Goal: Task Accomplishment & Management: Manage account settings

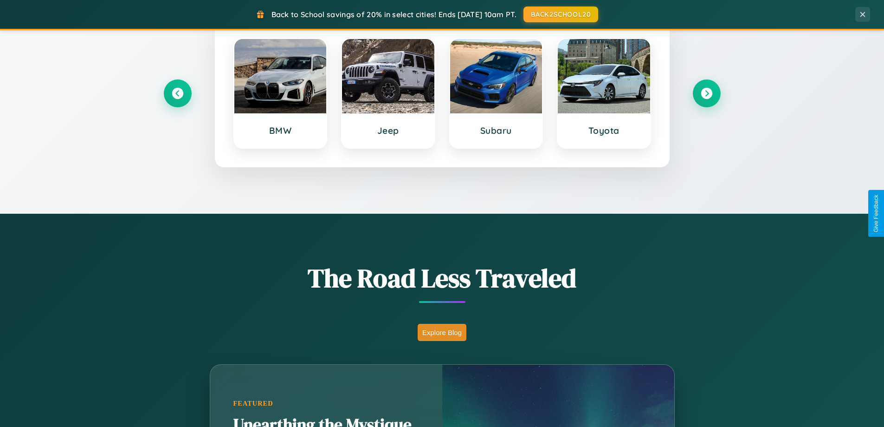
scroll to position [639, 0]
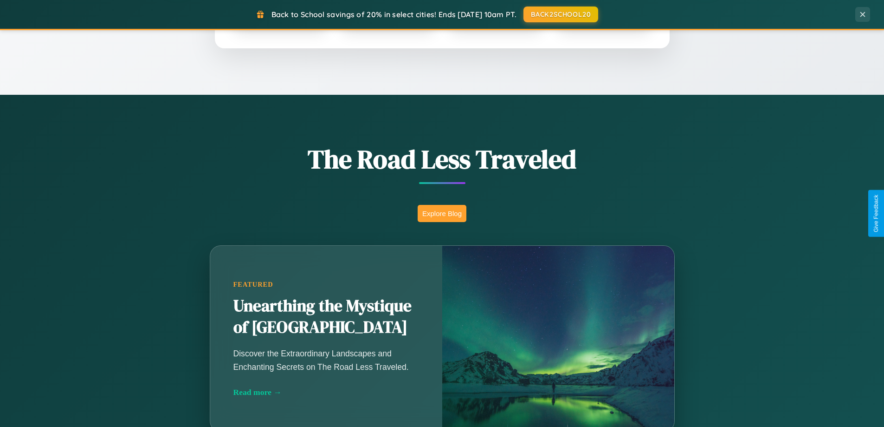
click at [442, 213] on button "Explore Blog" at bounding box center [442, 213] width 49 height 17
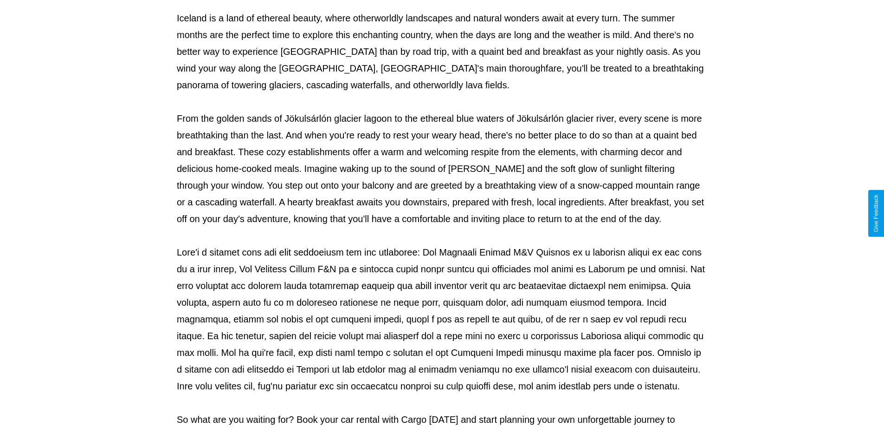
scroll to position [300, 0]
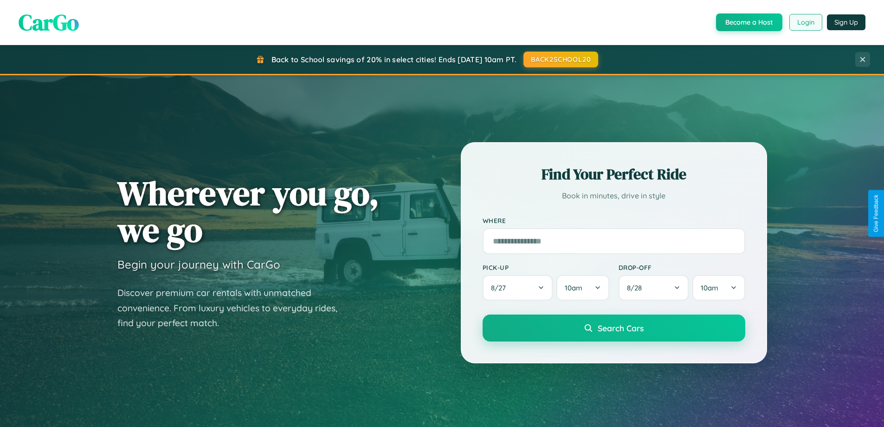
click at [805, 22] on button "Login" at bounding box center [805, 22] width 33 height 17
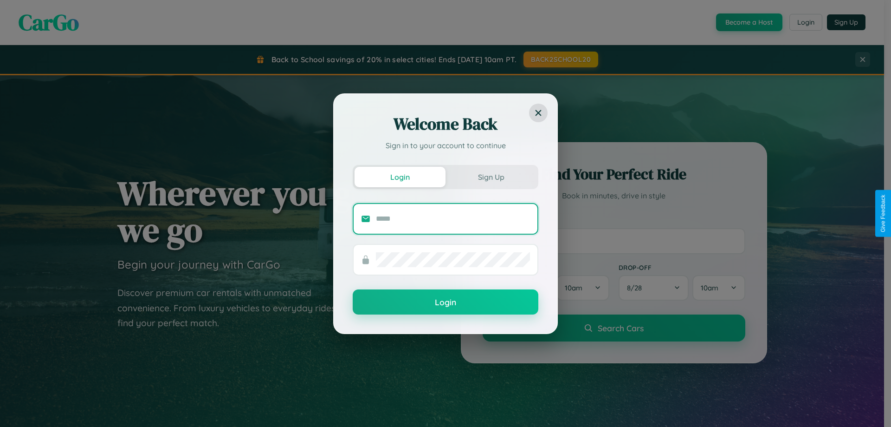
click at [453, 218] on input "text" at bounding box center [453, 218] width 154 height 15
type input "**********"
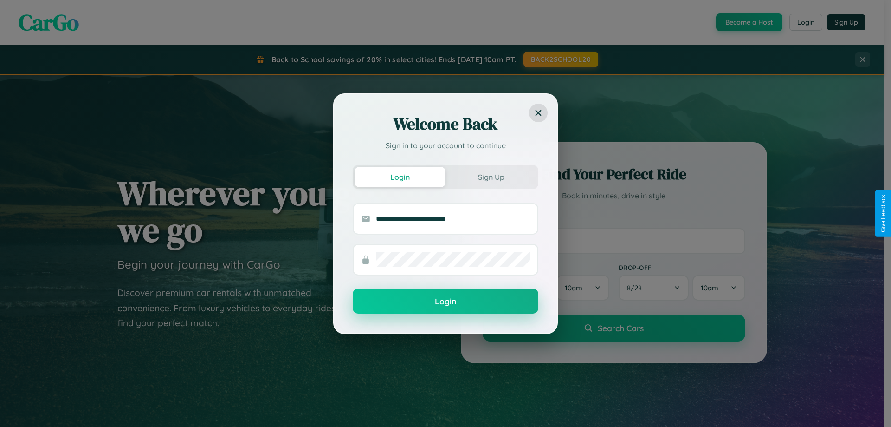
click at [446, 301] on button "Login" at bounding box center [446, 300] width 186 height 25
